Goal: Transaction & Acquisition: Obtain resource

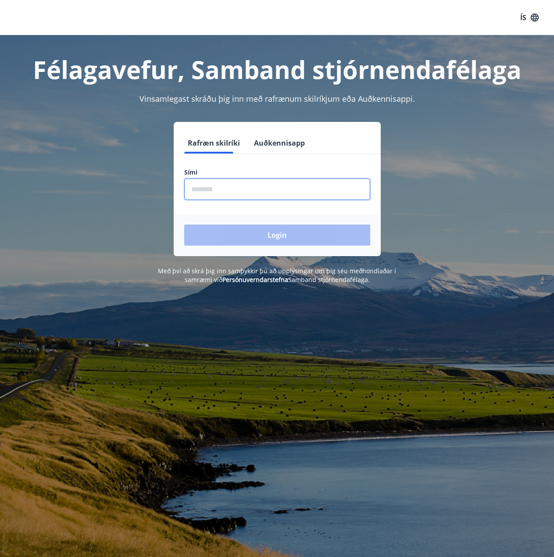
click at [221, 189] on input "phone" at bounding box center [277, 188] width 186 height 21
type input "********"
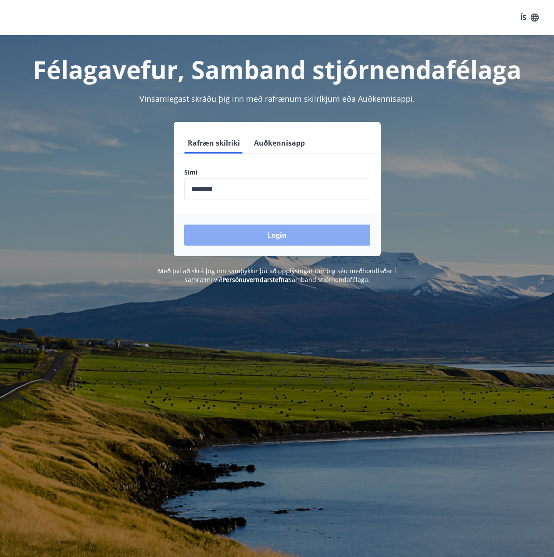
click at [264, 236] on button "Login" at bounding box center [277, 235] width 186 height 21
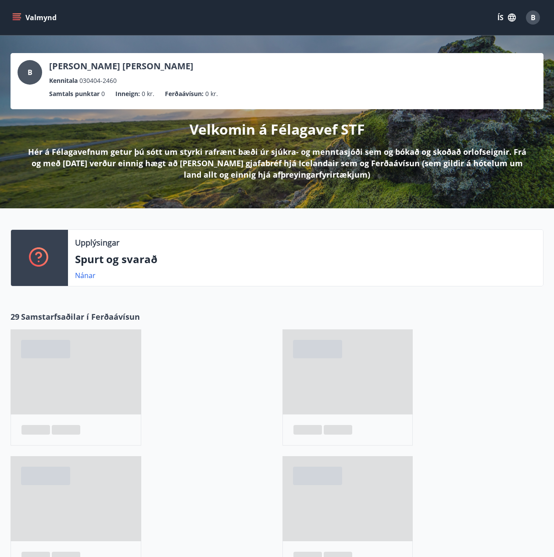
click at [29, 12] on button "Valmynd" at bounding box center [36, 18] width 50 height 16
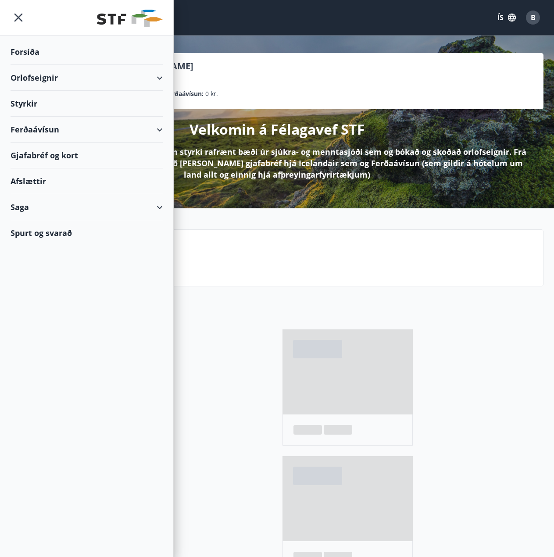
click at [66, 65] on div "Styrkir" at bounding box center [87, 52] width 152 height 26
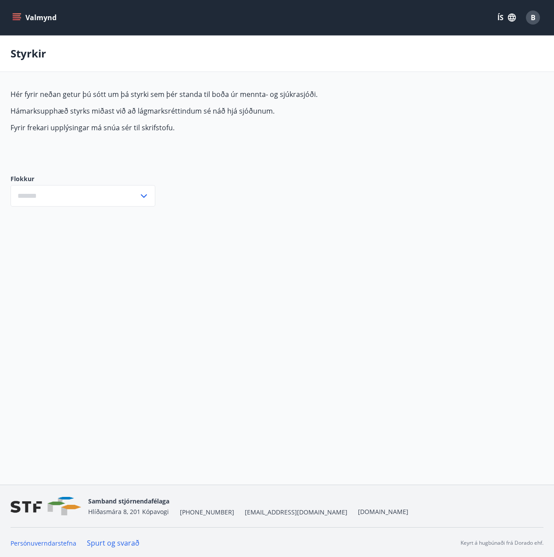
type input "***"
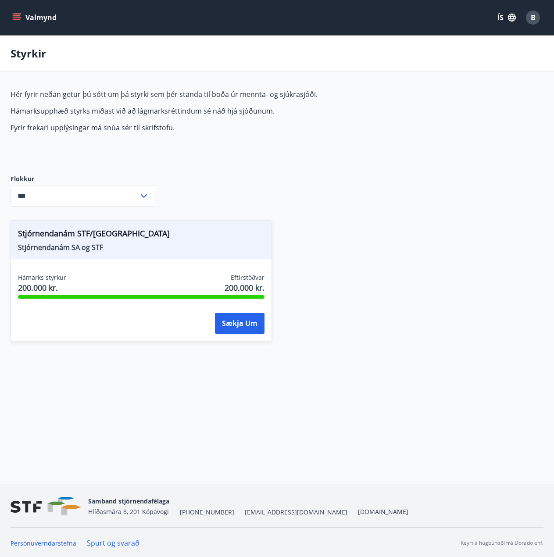
click at [50, 234] on span "Stjórnendanám STF/SA" at bounding box center [141, 235] width 246 height 15
drag, startPoint x: 105, startPoint y: 231, endPoint x: 17, endPoint y: 235, distance: 87.8
click at [17, 235] on div "Stjórnendanám STF/SA Stjórnendanám SA og STF" at bounding box center [141, 240] width 260 height 39
click at [332, 229] on div "Stjórnendanám STF/SA Stjórnendanám SA og STF Hámarks styrkur 200.000 kr. Eftirs…" at bounding box center [271, 276] width 543 height 132
drag, startPoint x: 104, startPoint y: 233, endPoint x: 14, endPoint y: 236, distance: 89.5
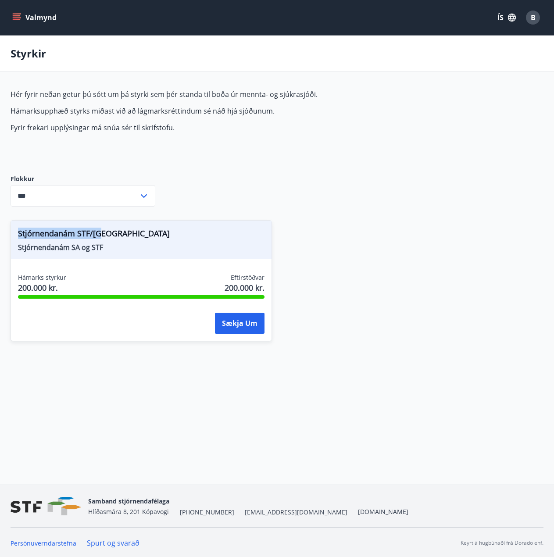
click at [14, 236] on div "Stjórnendanám STF/SA Stjórnendanám SA og STF" at bounding box center [141, 240] width 260 height 39
click at [418, 252] on div "Stjórnendanám STF/SA Stjórnendanám SA og STF Hámarks styrkur 200.000 kr. Eftirs…" at bounding box center [271, 276] width 543 height 132
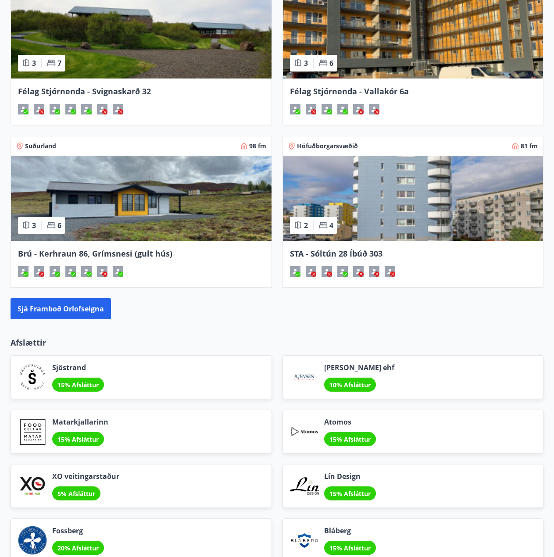
scroll to position [784, 0]
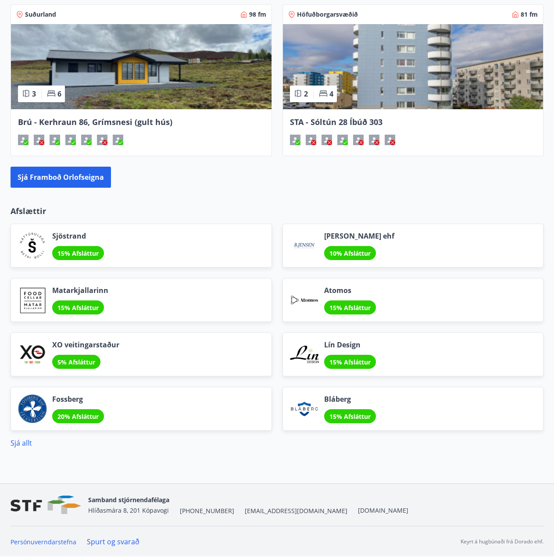
click at [4, 444] on div "Afslættir Sjöstrand 15% Afsláttur B. Jensen ehf 10% Afsláttur Matarkjallarinn 1…" at bounding box center [277, 326] width 554 height 243
click at [13, 445] on link "Sjá allt" at bounding box center [21, 443] width 21 height 10
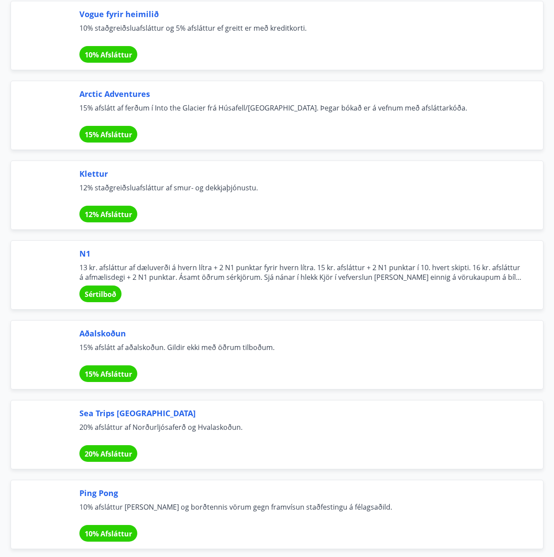
scroll to position [3070, 0]
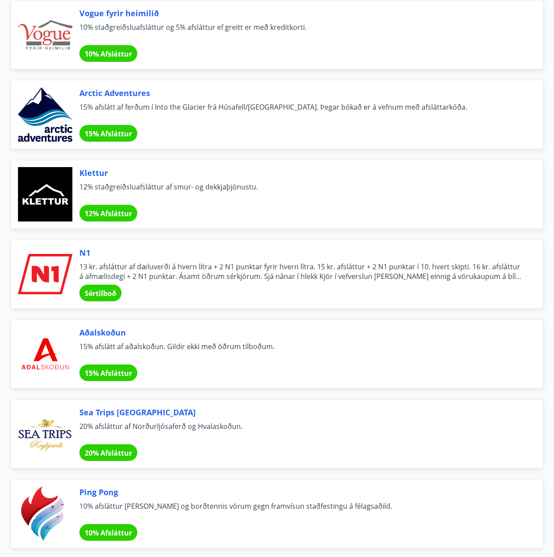
click at [95, 291] on span "Sértilboð" at bounding box center [101, 294] width 32 height 10
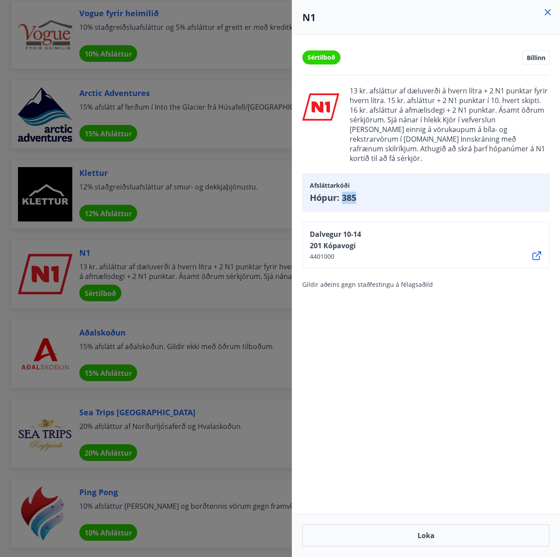
drag, startPoint x: 360, startPoint y: 187, endPoint x: 343, endPoint y: 189, distance: 17.2
click at [343, 192] on span "Hópur: 385" at bounding box center [426, 198] width 232 height 12
click at [546, 8] on icon at bounding box center [548, 12] width 11 height 11
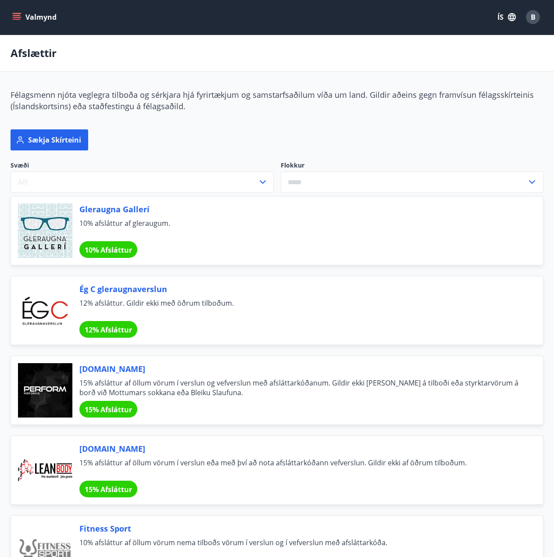
scroll to position [0, 0]
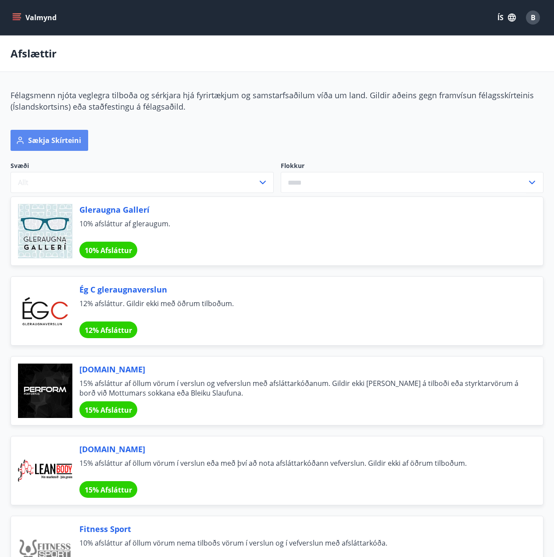
click at [59, 148] on button "Sækja skírteini" at bounding box center [50, 140] width 78 height 21
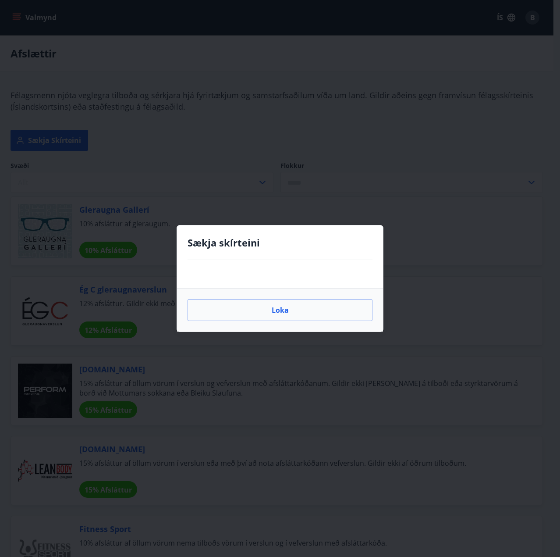
click at [226, 264] on div at bounding box center [280, 274] width 206 height 28
click at [347, 278] on div at bounding box center [280, 274] width 206 height 28
click at [274, 315] on button "Loka" at bounding box center [280, 310] width 185 height 22
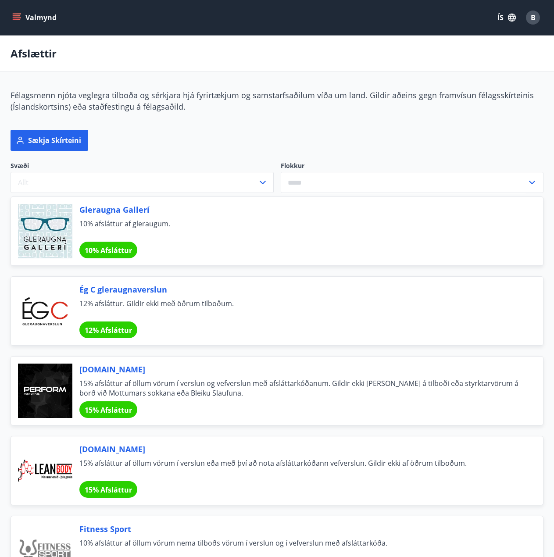
click at [530, 15] on div "B" at bounding box center [533, 18] width 14 height 14
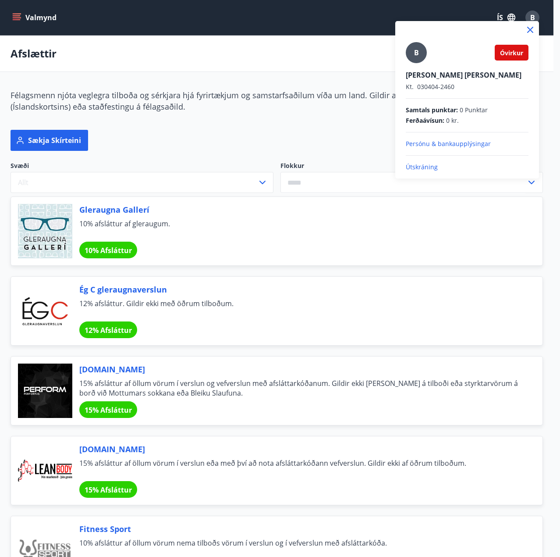
click at [510, 51] on span "Óvirkur" at bounding box center [511, 53] width 23 height 8
click at [266, 124] on div at bounding box center [280, 278] width 560 height 557
